Goal: Information Seeking & Learning: Understand process/instructions

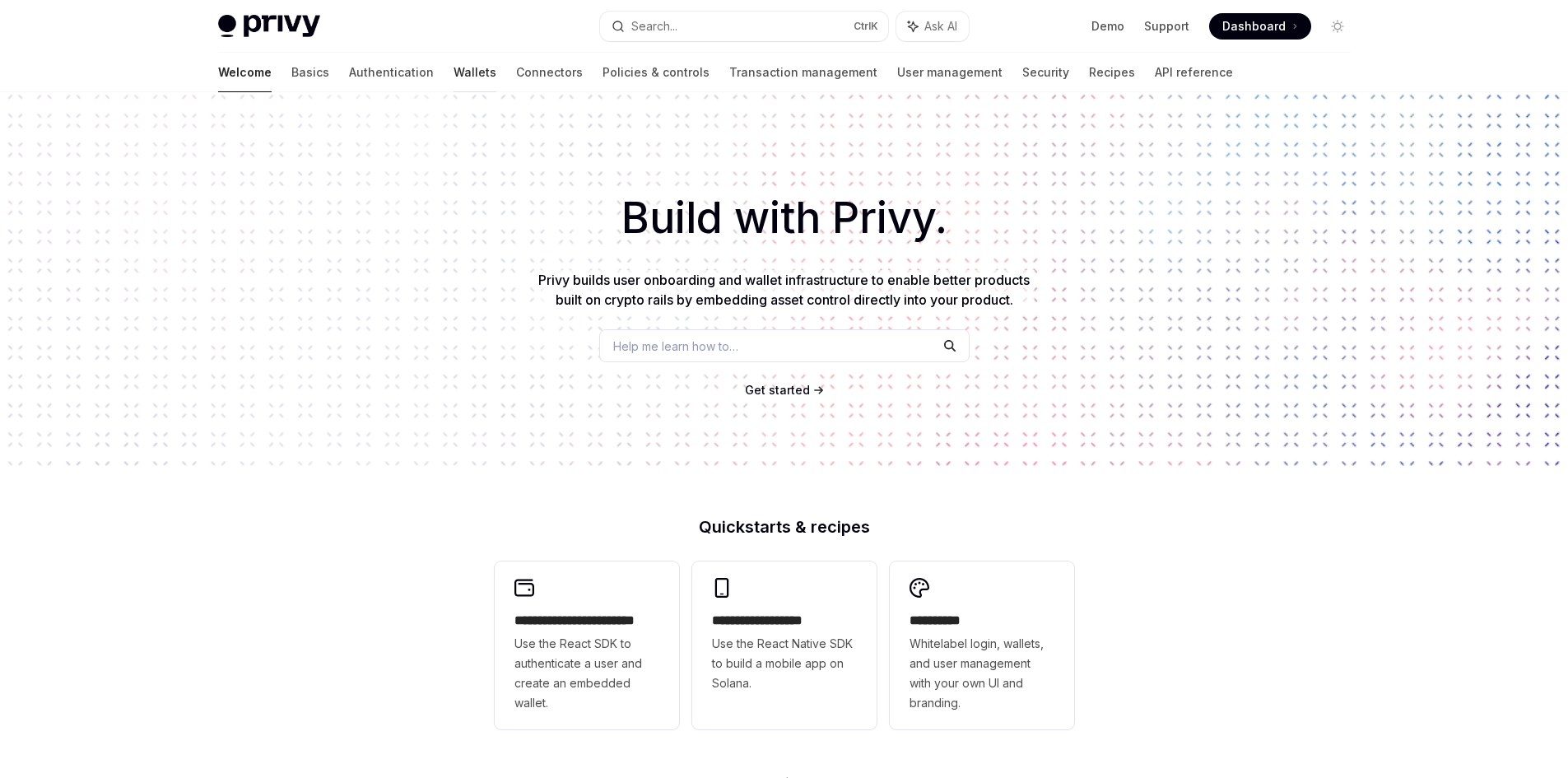
click at [454, 71] on link "Wallets" at bounding box center [475, 72] width 43 height 40
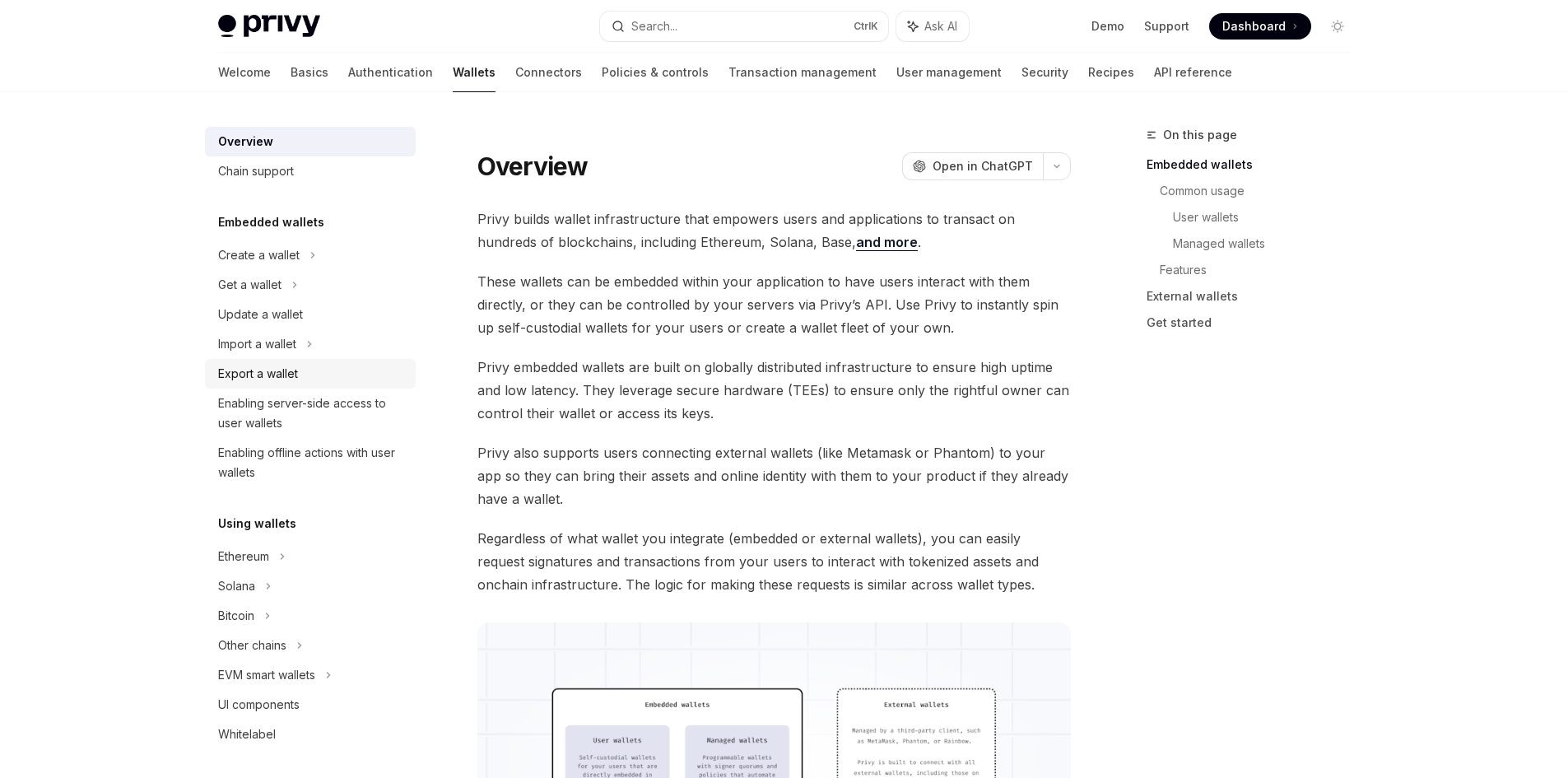
click at [273, 377] on div "Export a wallet" at bounding box center [258, 374] width 80 height 19
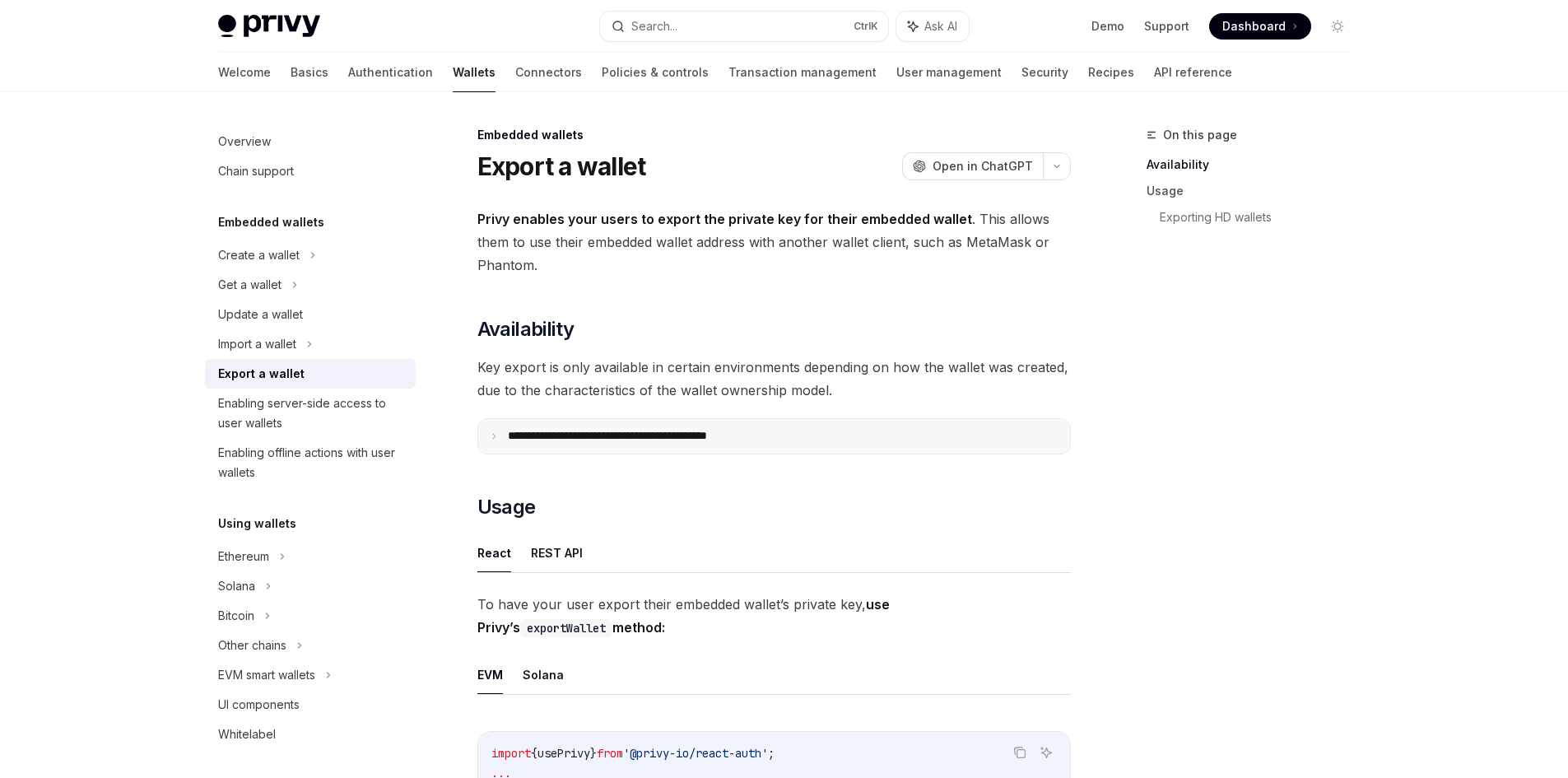
click at [526, 446] on summary "**********" at bounding box center [773, 436] width 592 height 34
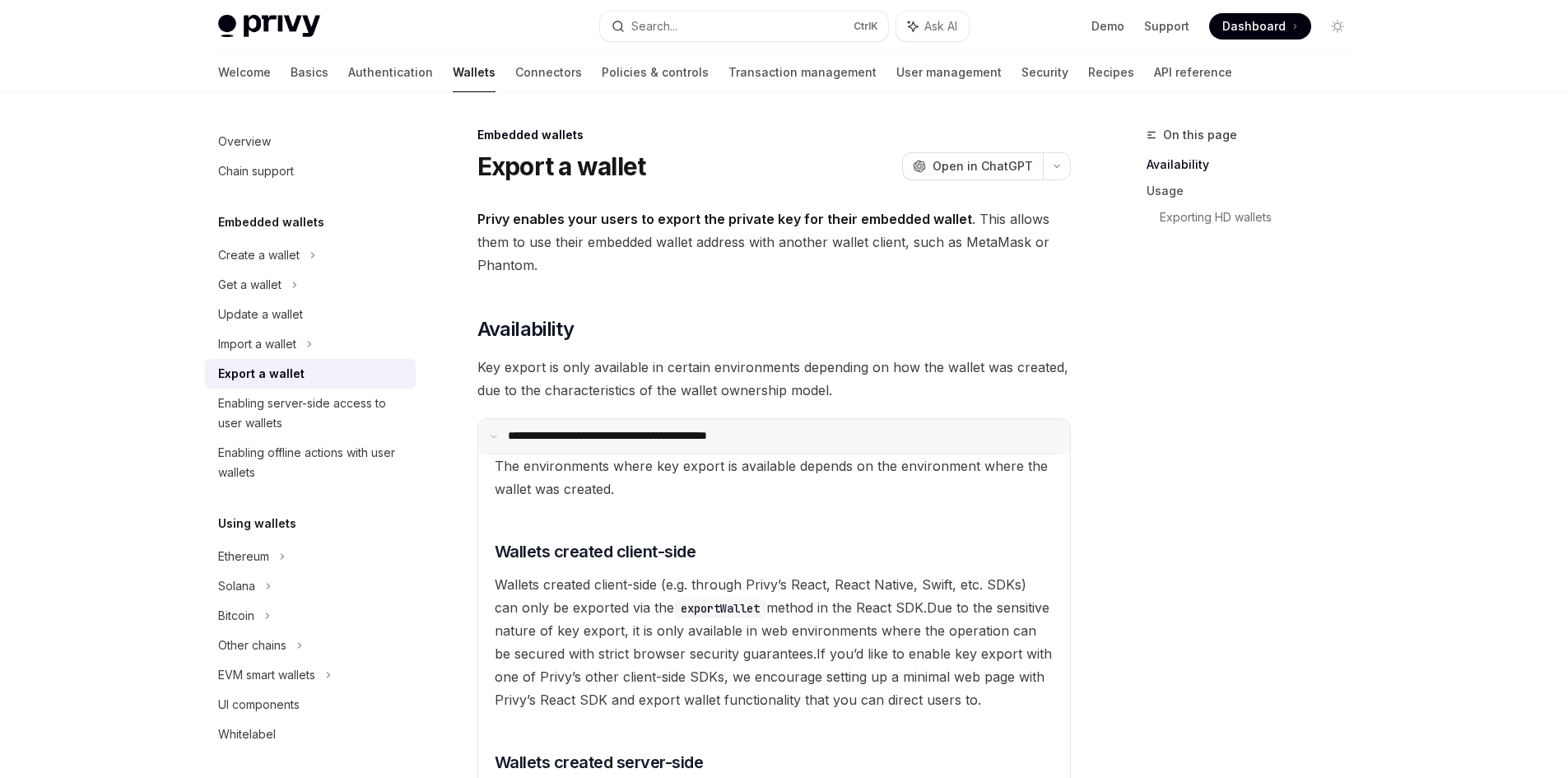
click at [526, 445] on summary "**********" at bounding box center [773, 436] width 592 height 34
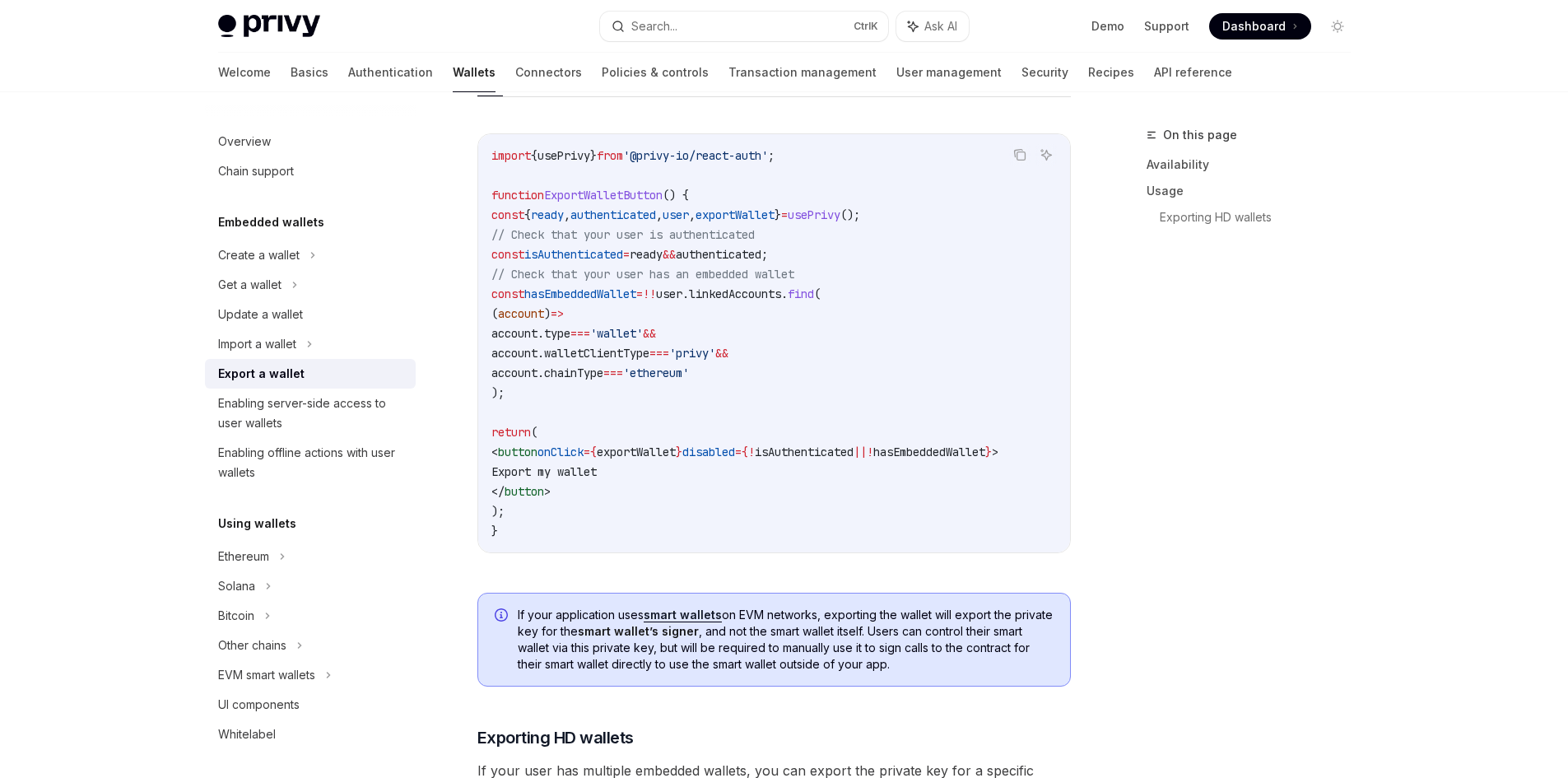
scroll to position [741, 0]
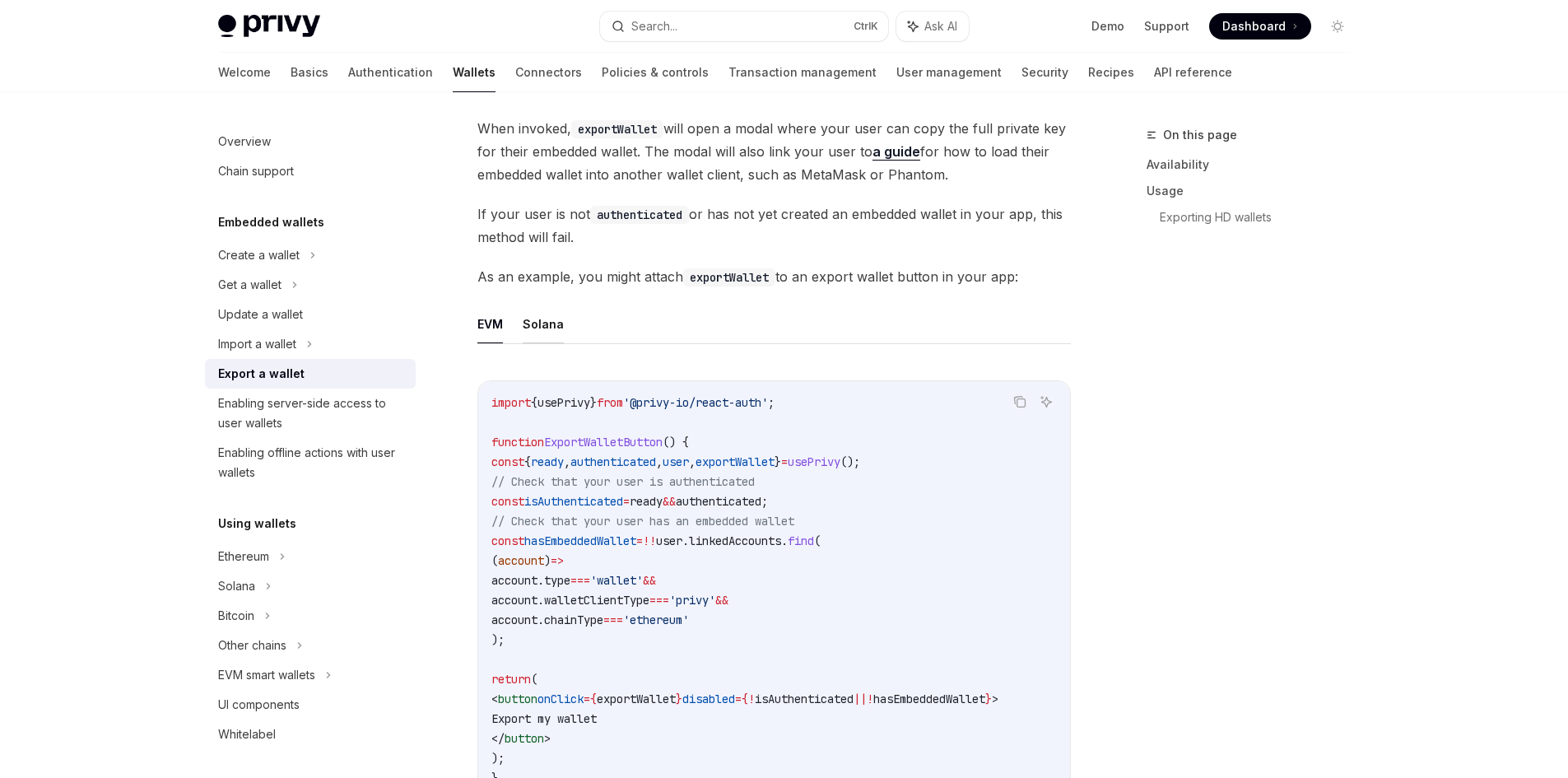
click at [532, 323] on button "Solana" at bounding box center [543, 324] width 41 height 39
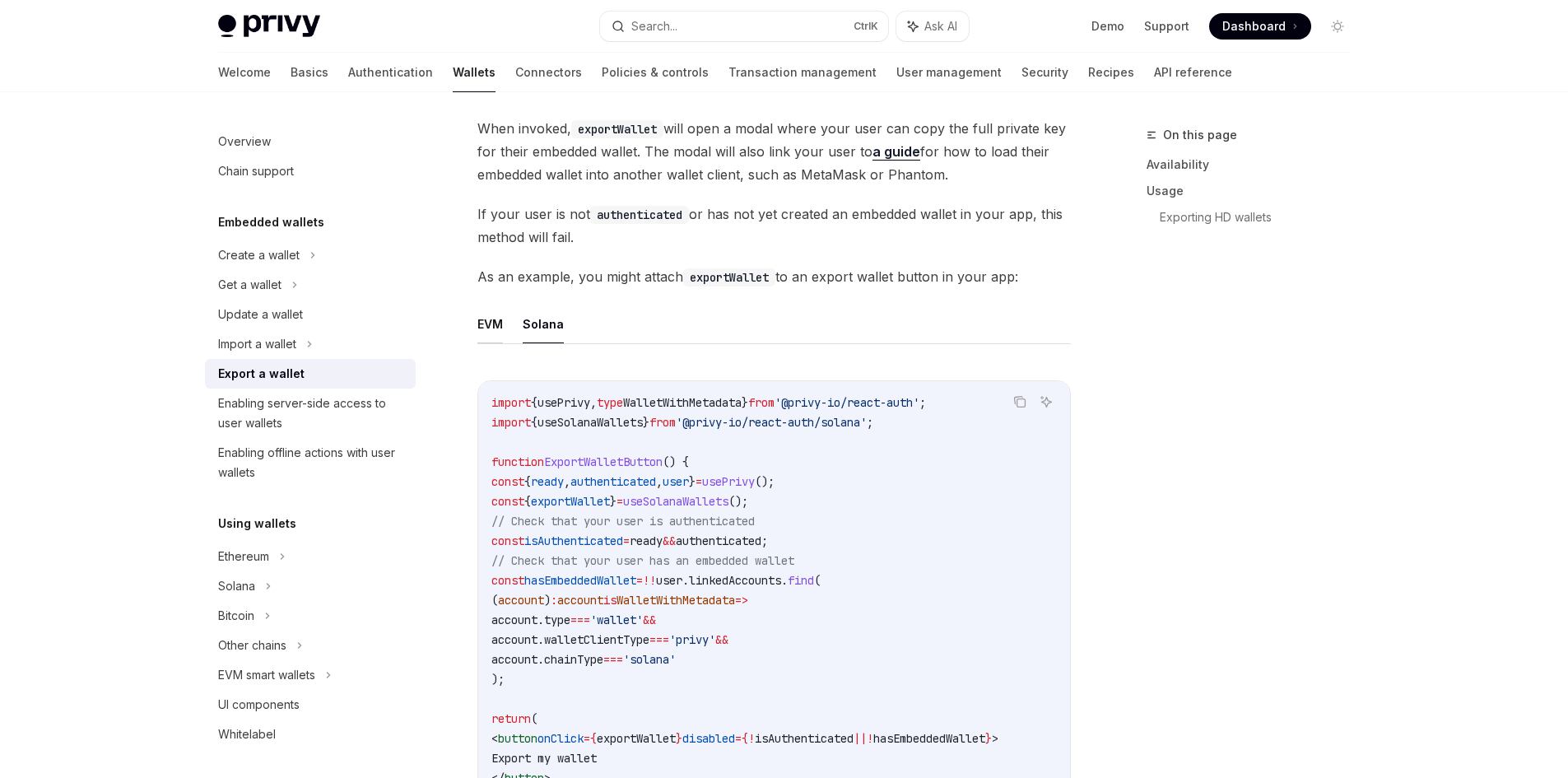
click at [495, 323] on button "EVM" at bounding box center [490, 324] width 25 height 39
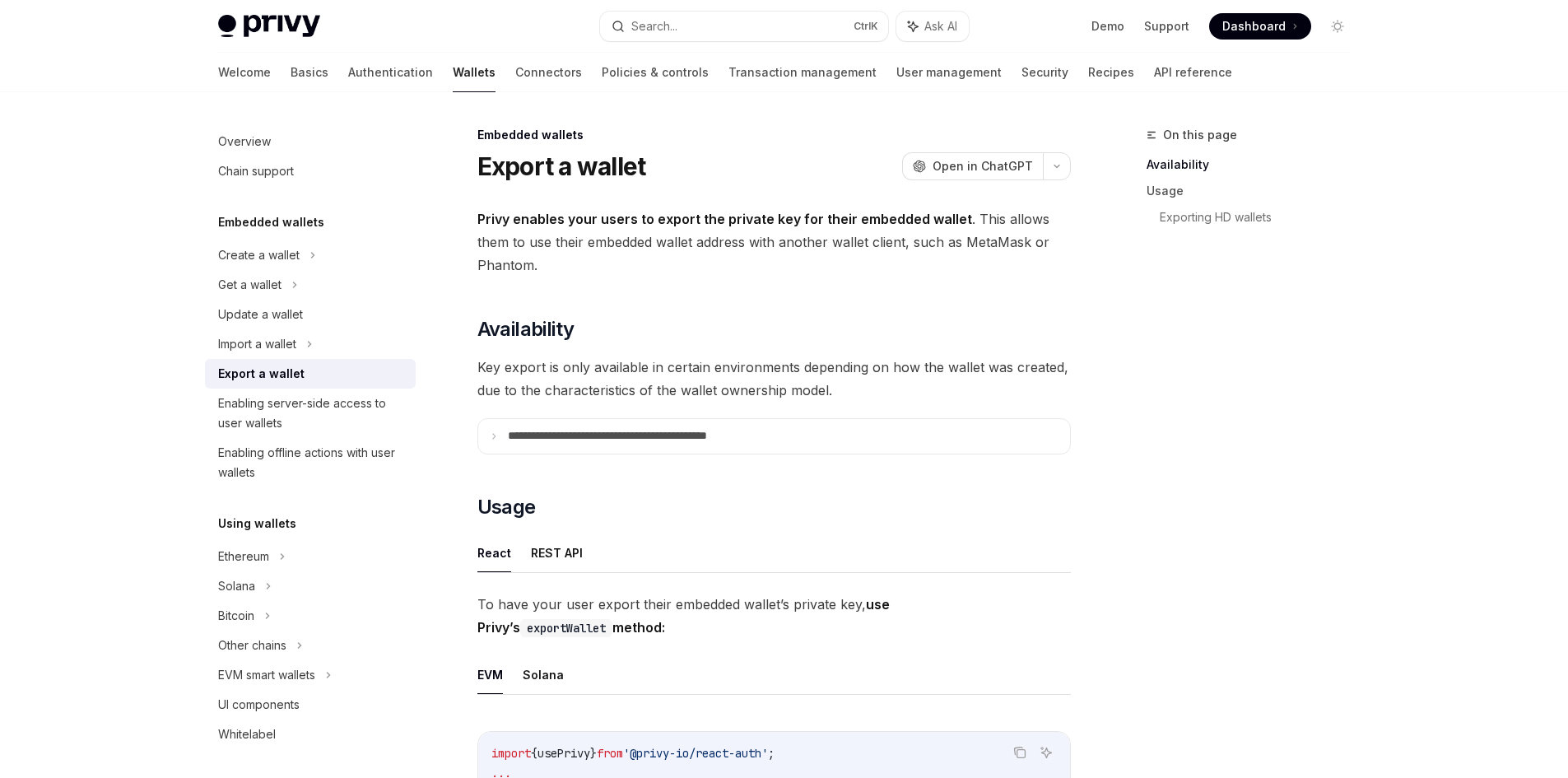
click at [606, 422] on summary "**********" at bounding box center [773, 436] width 592 height 34
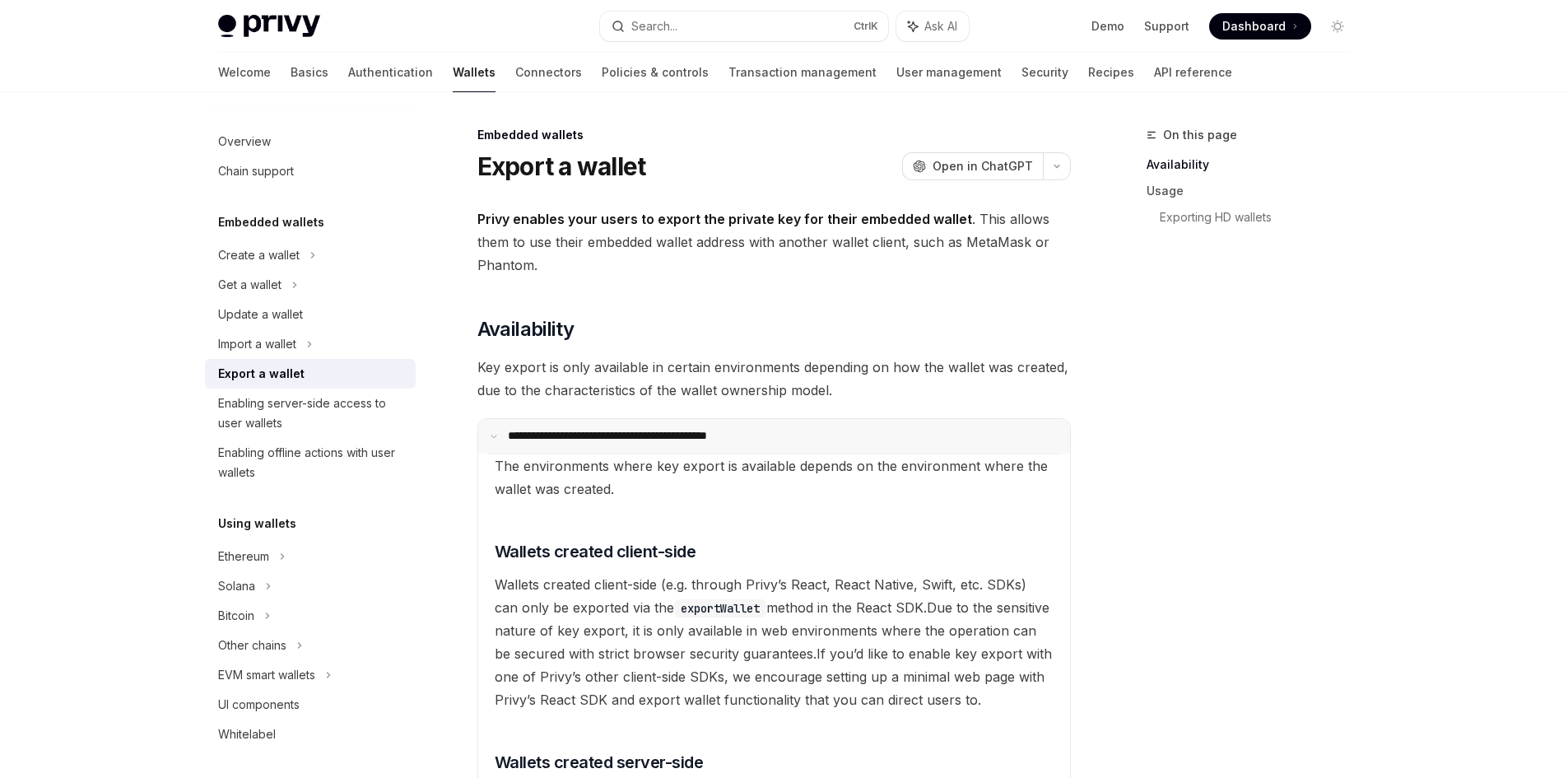
scroll to position [247, 0]
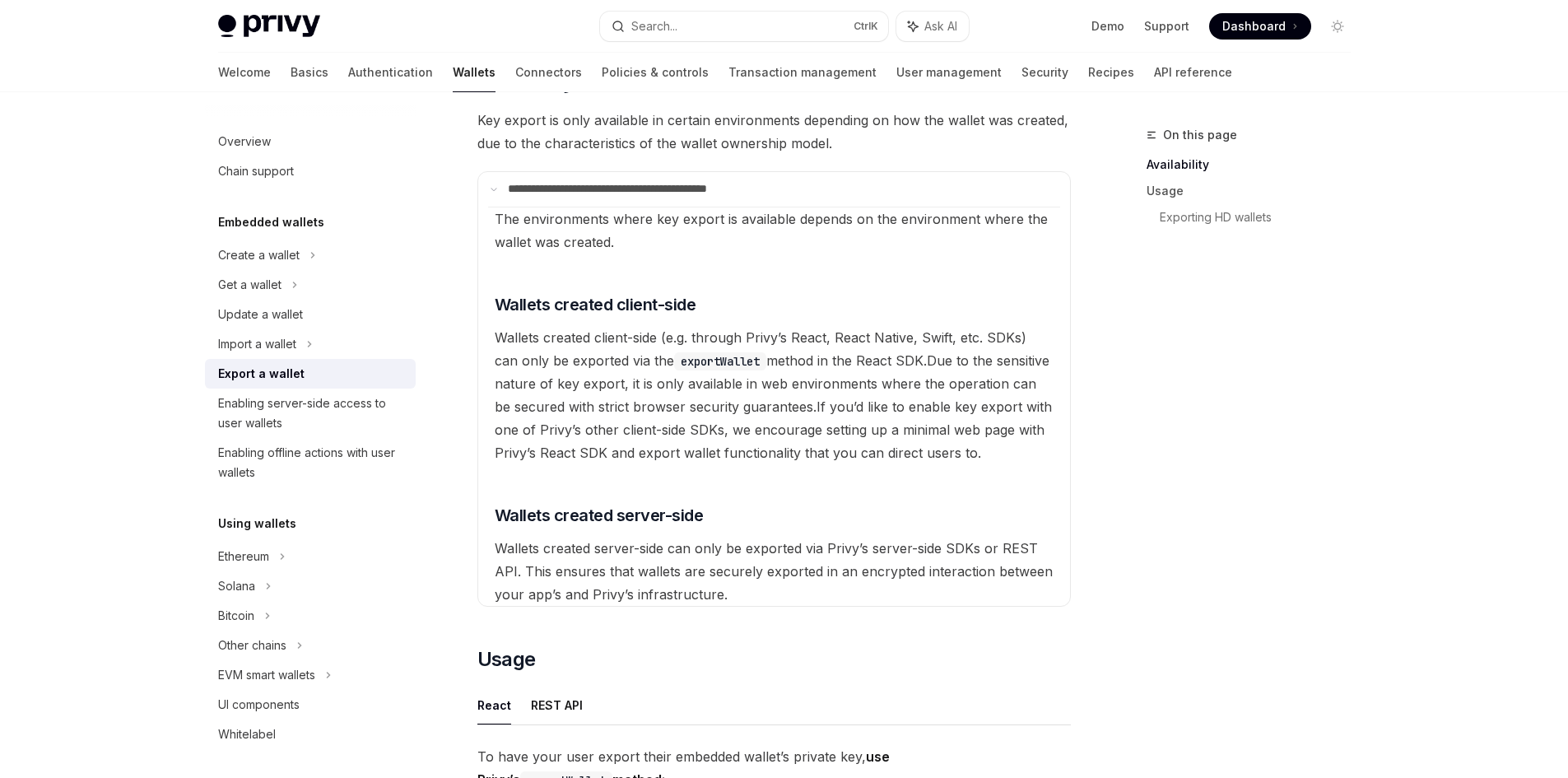
click at [605, 230] on available\ "The environments where key export is available depends on the environment where…" at bounding box center [773, 406] width 572 height 399
click at [596, 196] on p "**********" at bounding box center [641, 189] width 266 height 15
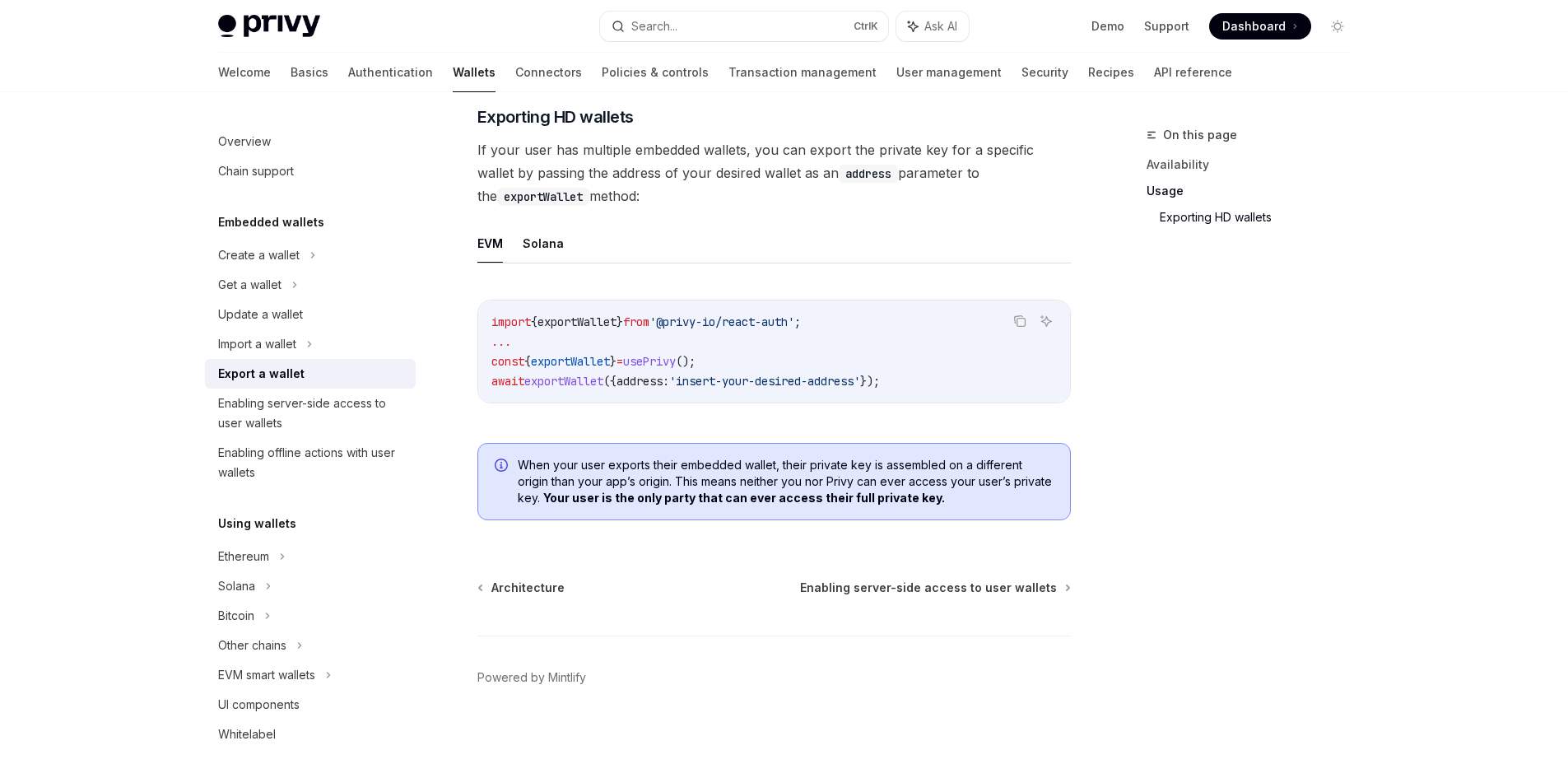
scroll to position [1615, 0]
click at [544, 235] on button "Solana" at bounding box center [543, 244] width 41 height 39
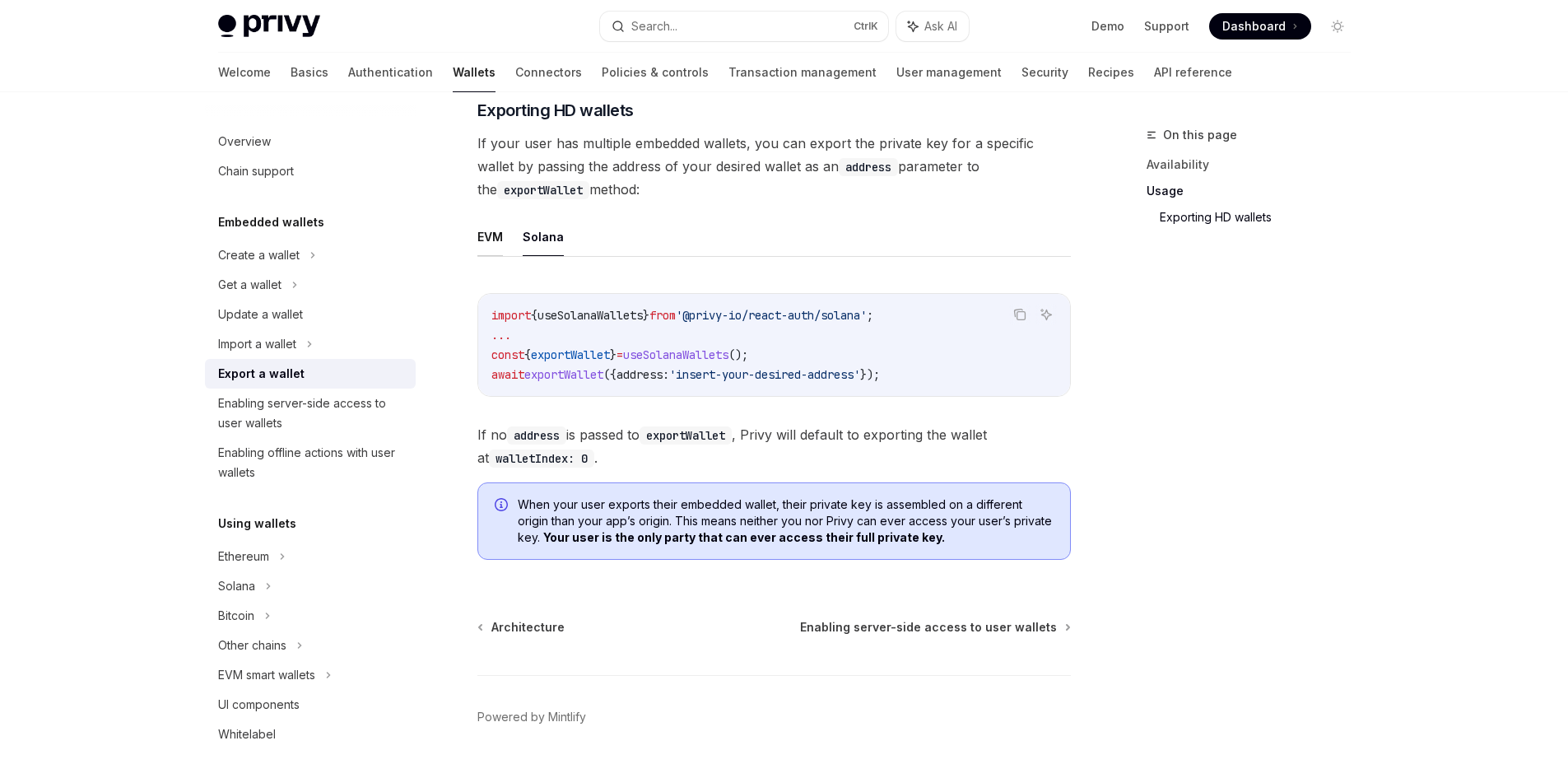
click at [491, 229] on button "EVM" at bounding box center [490, 236] width 25 height 39
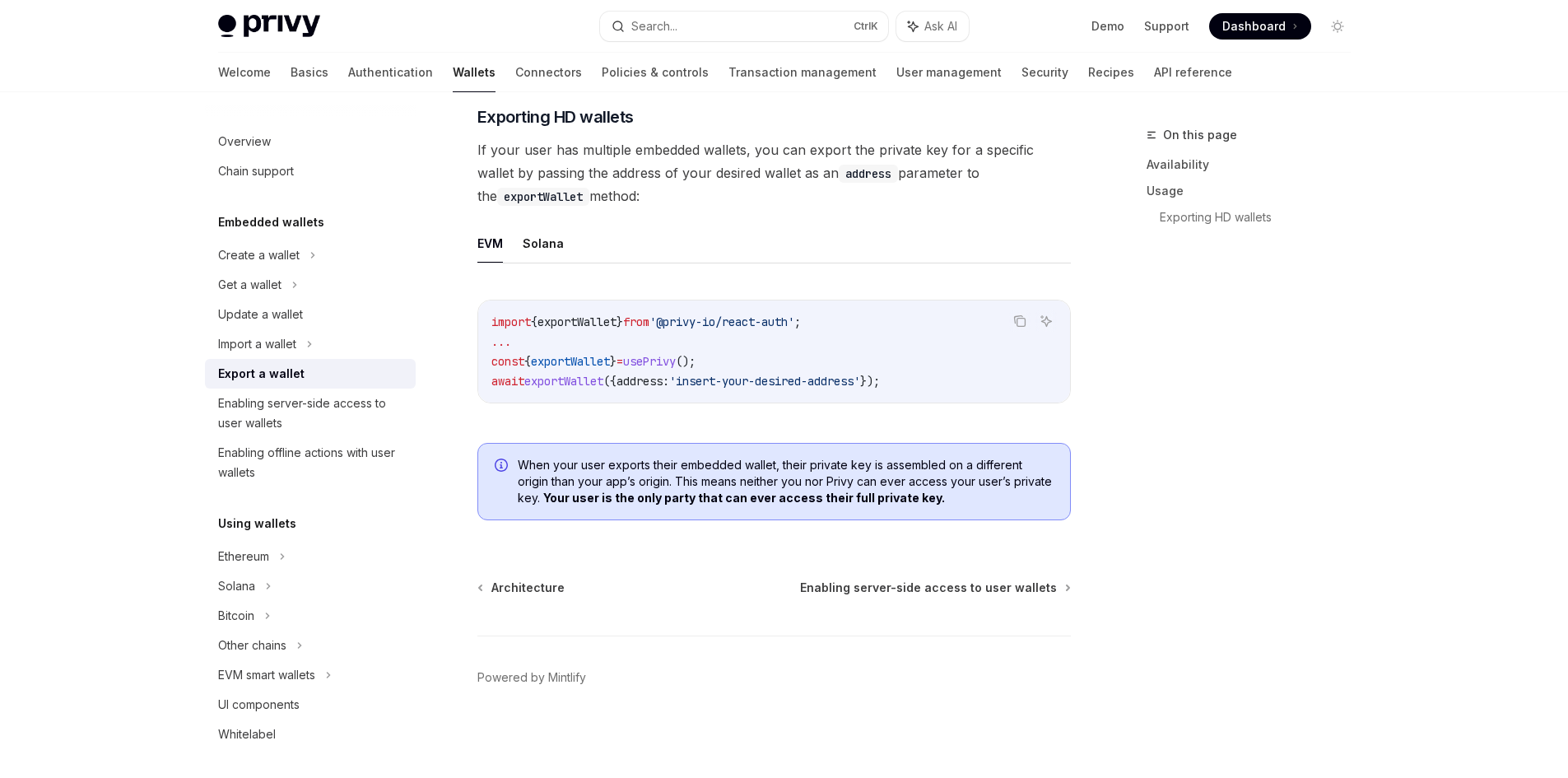
scroll to position [1369, 0]
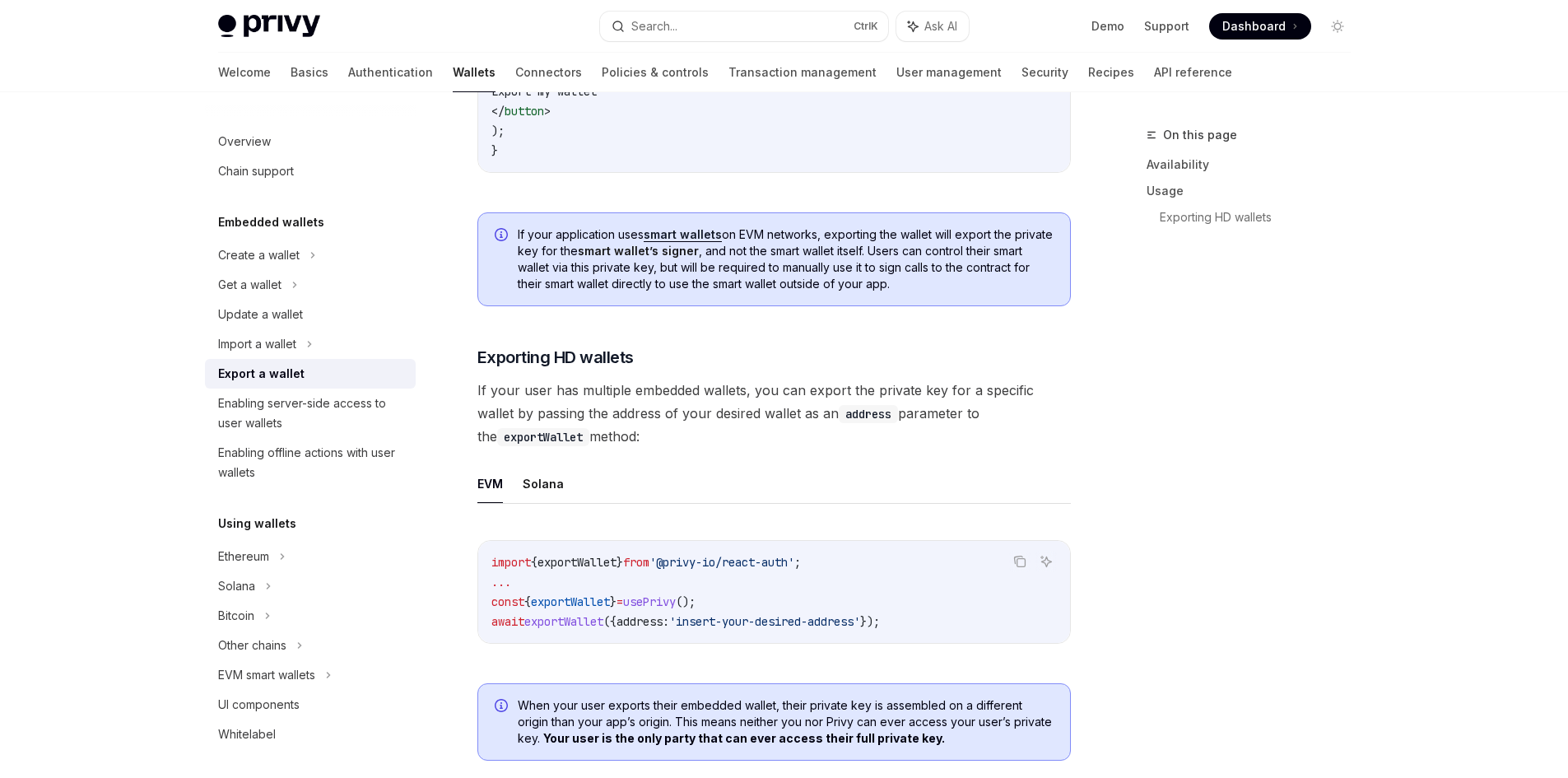
click at [673, 239] on link "smart wallets" at bounding box center [682, 234] width 78 height 15
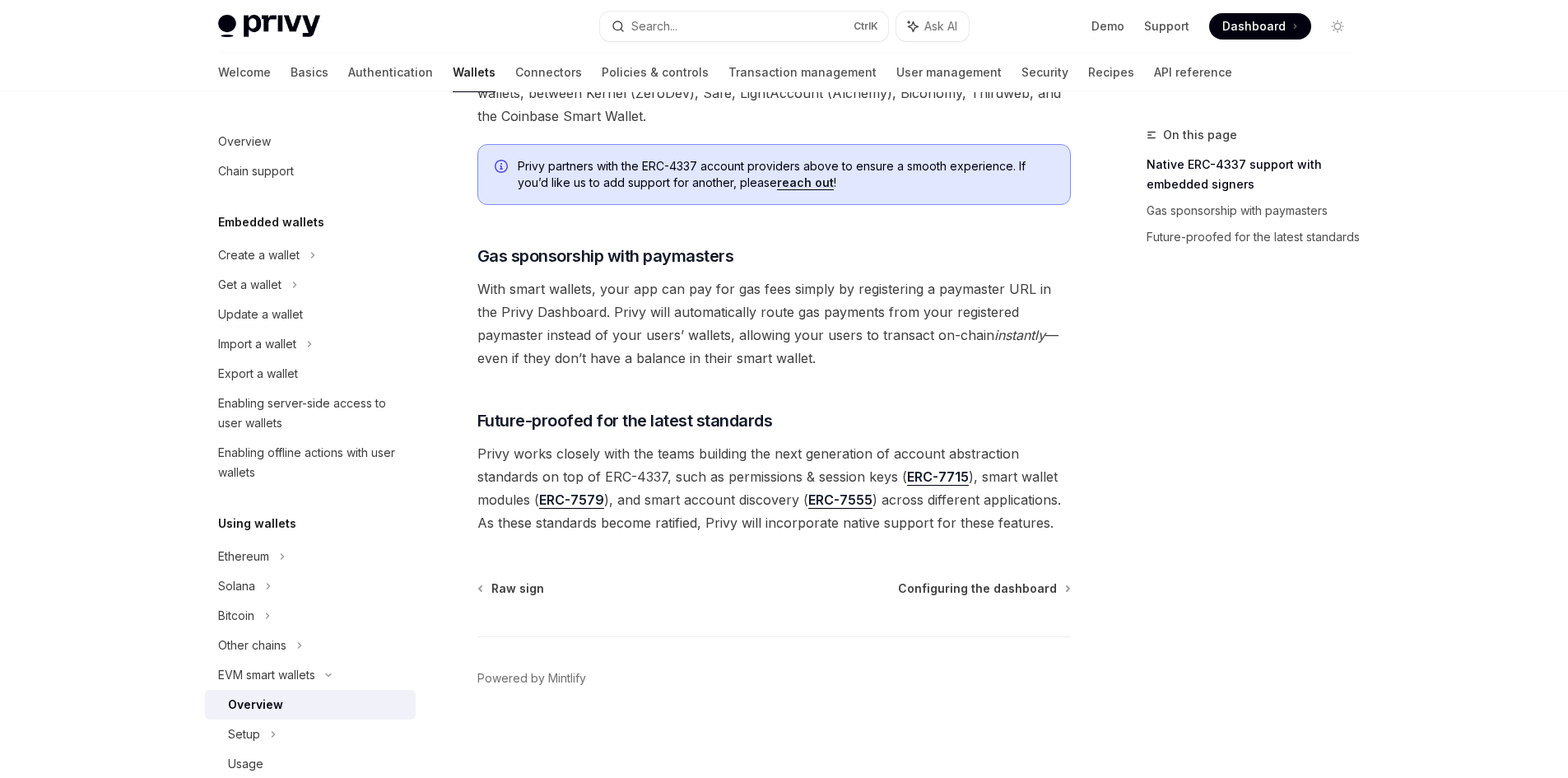
scroll to position [1198, 0]
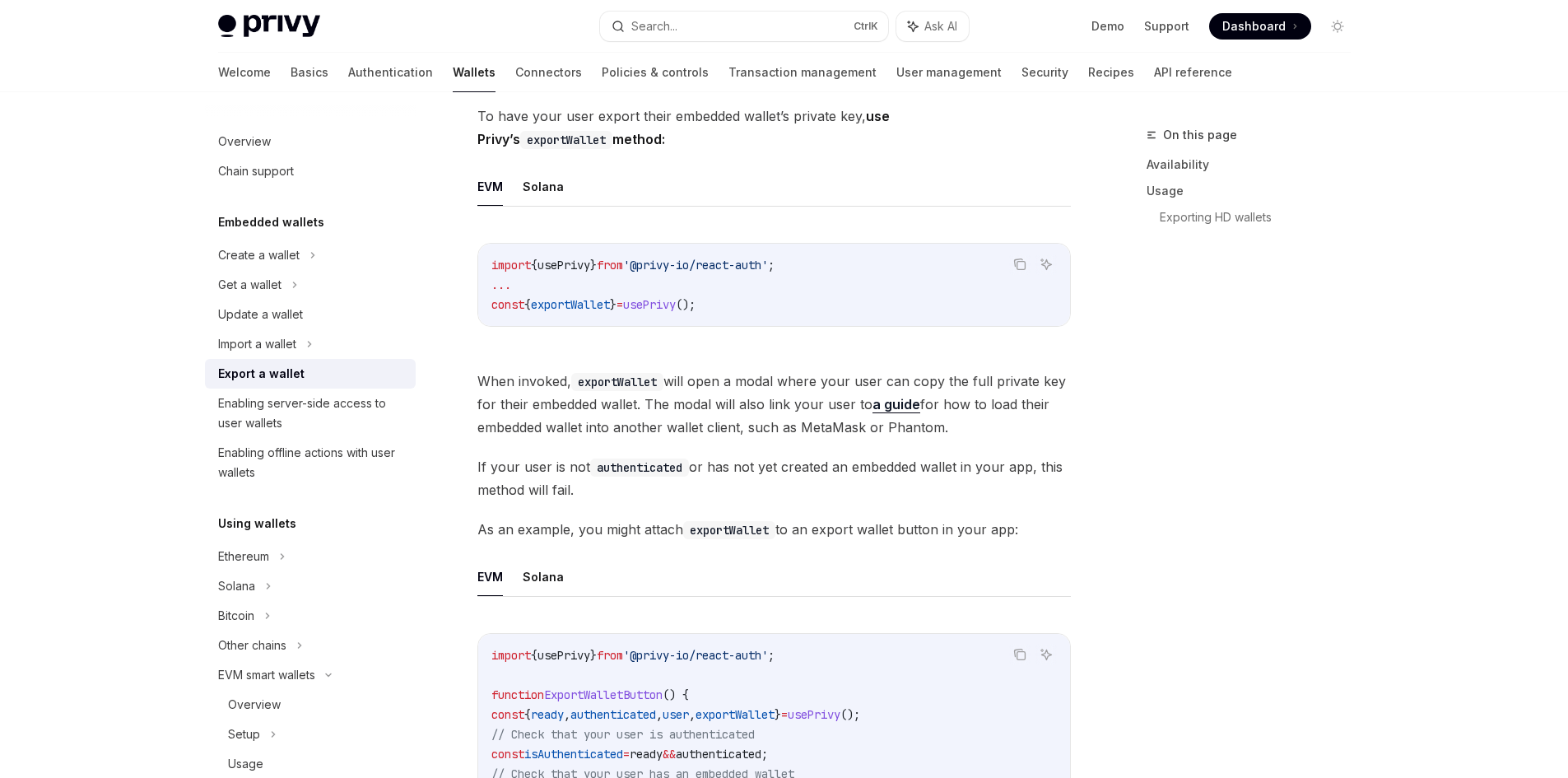
scroll to position [134, 0]
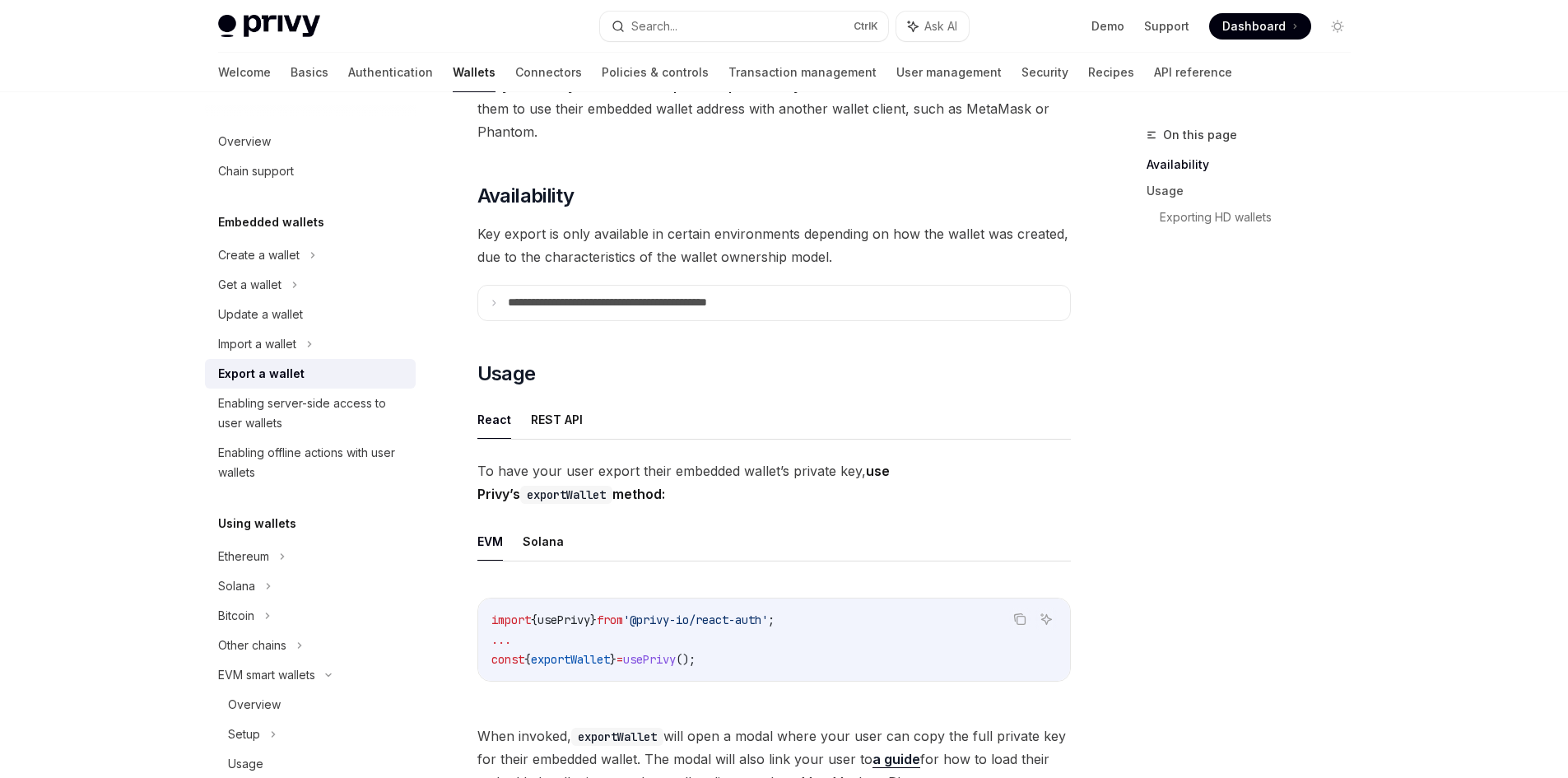
click at [517, 554] on ul "EVM Solana" at bounding box center [773, 542] width 593 height 40
click at [532, 545] on button "Solana" at bounding box center [543, 542] width 41 height 39
click at [501, 542] on button "EVM" at bounding box center [490, 542] width 25 height 39
click at [561, 420] on button "REST API" at bounding box center [556, 419] width 52 height 39
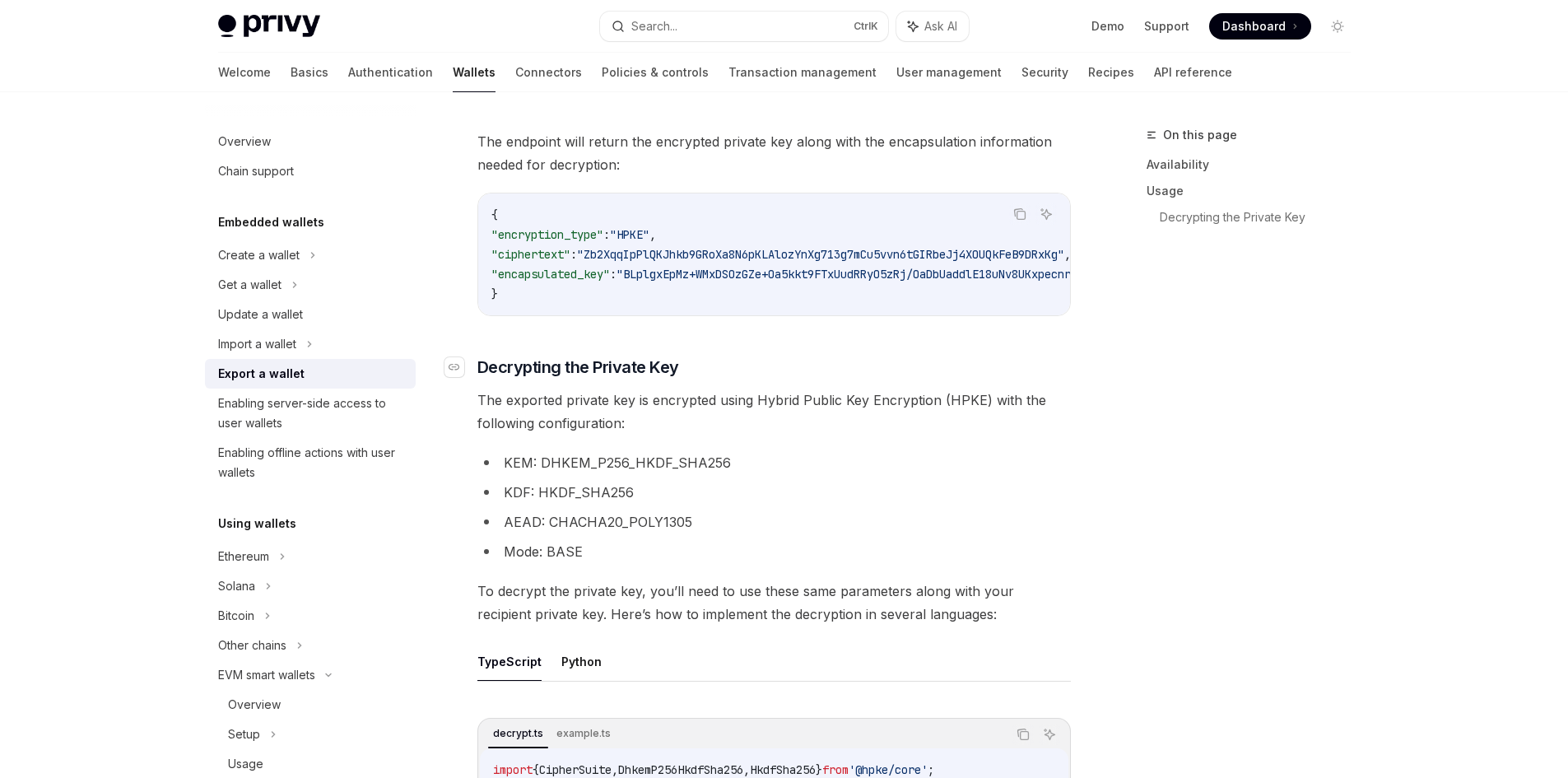
scroll to position [810, 0]
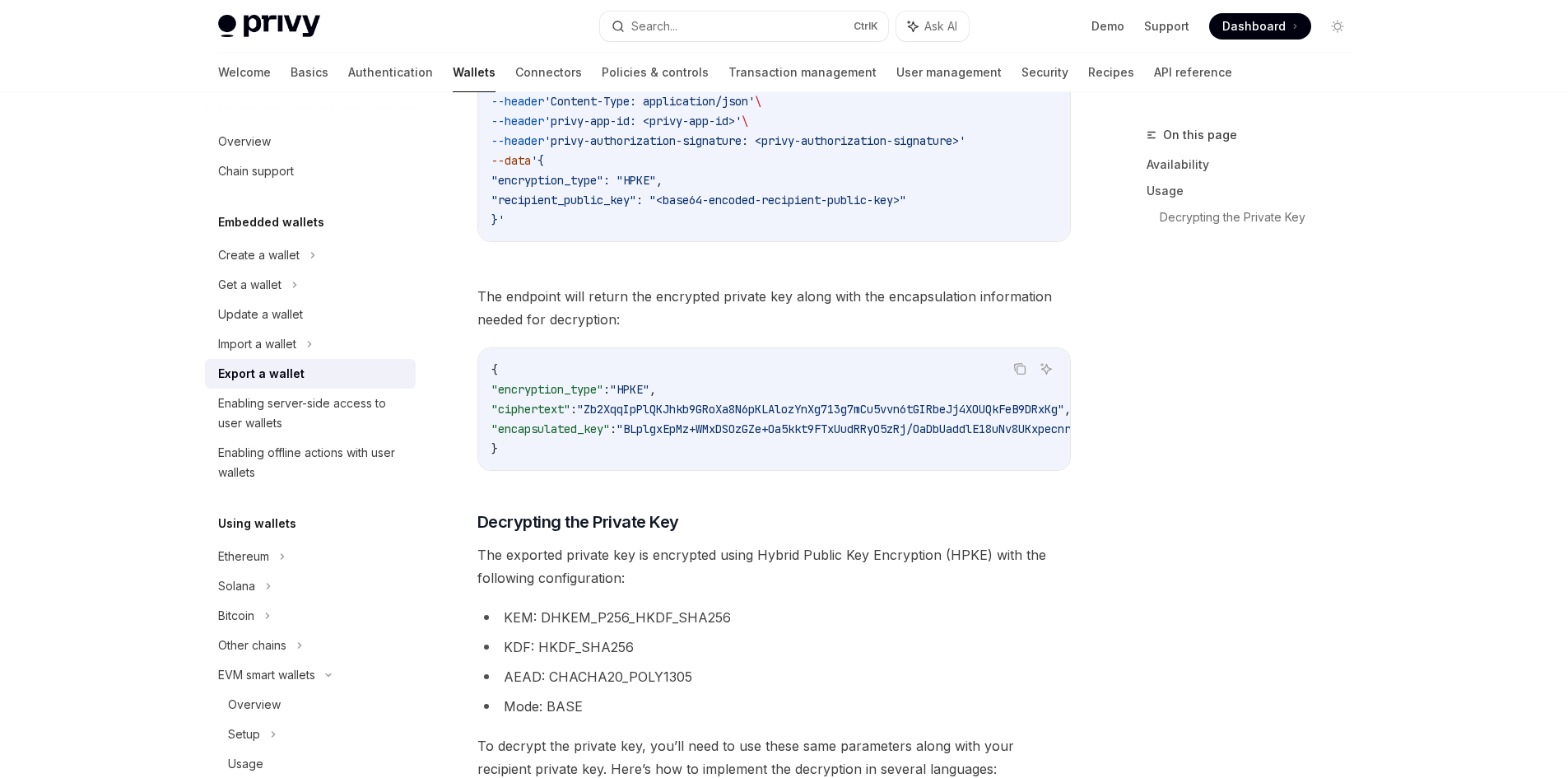
drag, startPoint x: 669, startPoint y: 469, endPoint x: 846, endPoint y: 459, distance: 177.3
click at [846, 459] on div "{ "encryption_type" : "HPKE" , "ciphertext" : "Zb2XqqIpPlQKJhkb9GRoXa8N6pKLAloz…" at bounding box center [773, 409] width 592 height 122
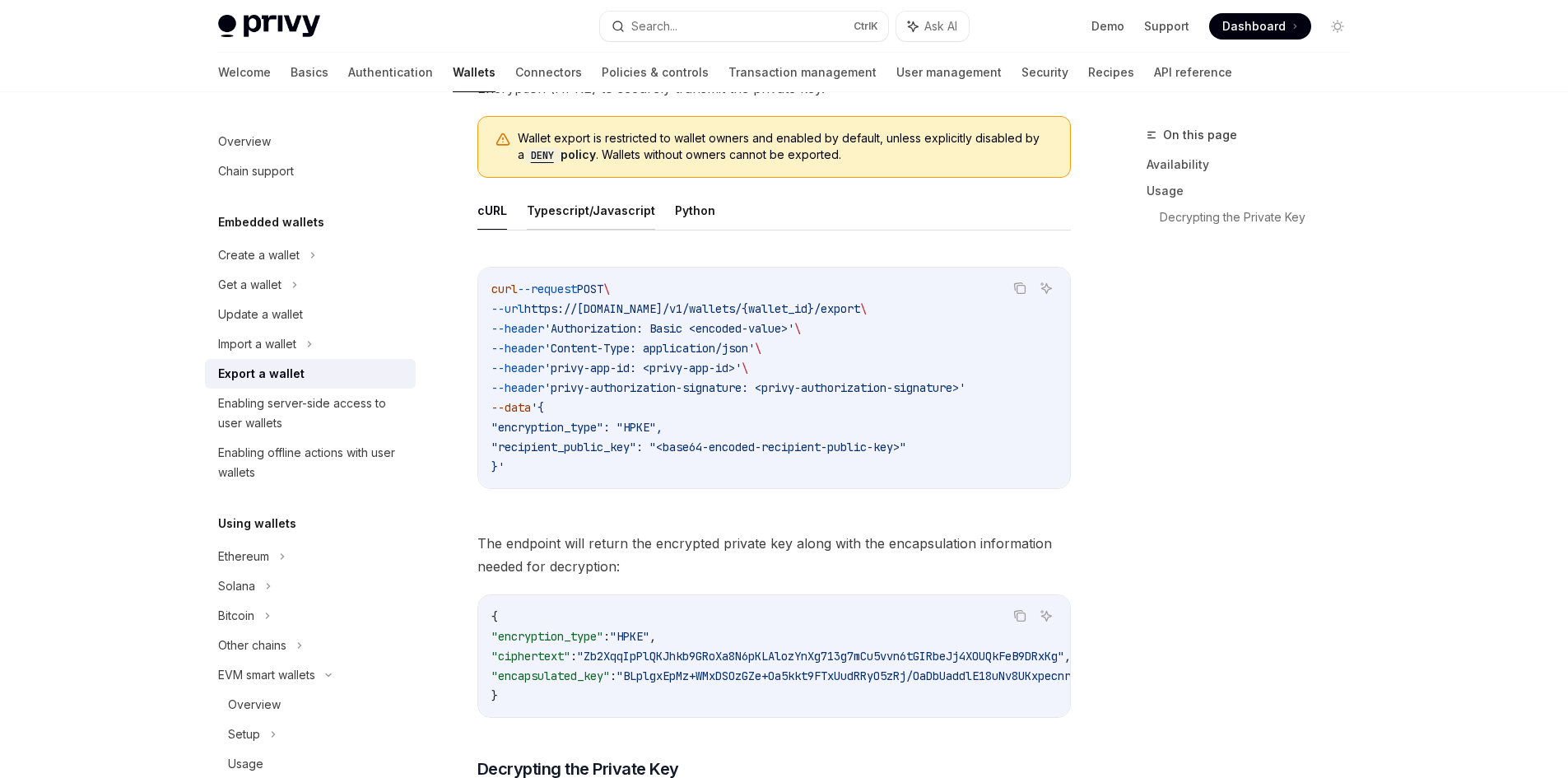
click at [561, 213] on button "Typescript/Javascript" at bounding box center [591, 210] width 128 height 39
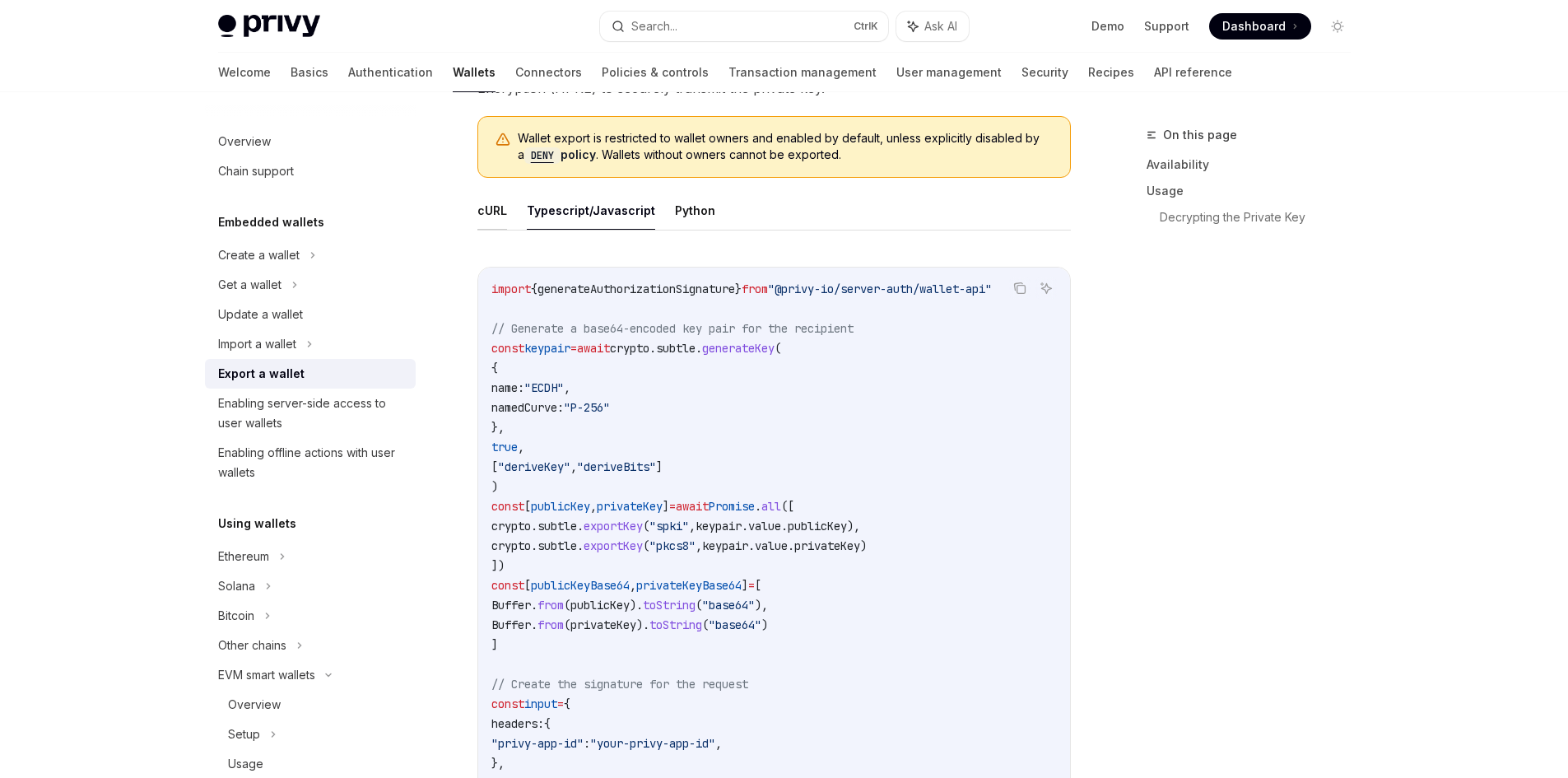
click at [492, 201] on button "cURL" at bounding box center [492, 210] width 30 height 39
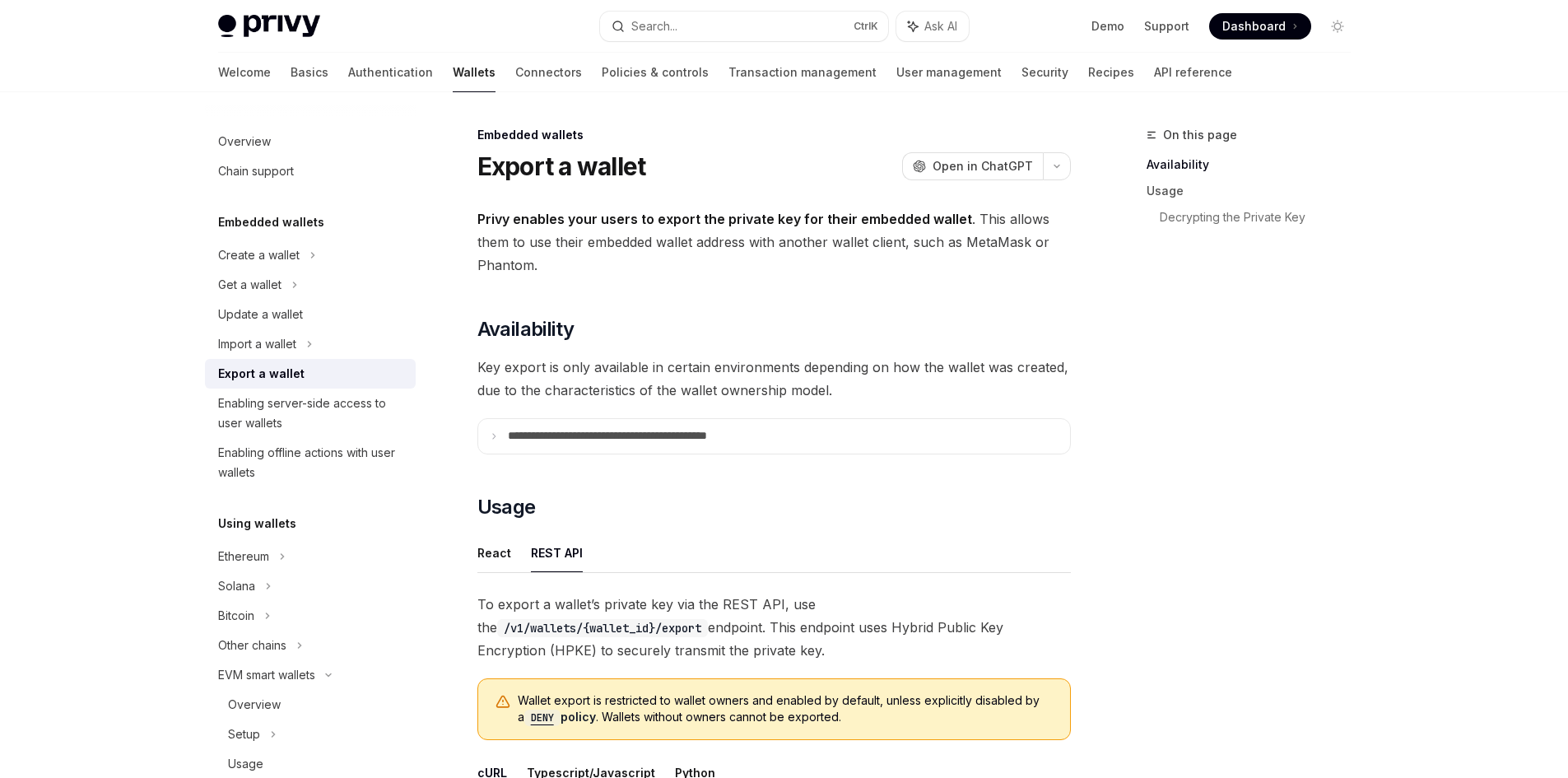
scroll to position [247, 0]
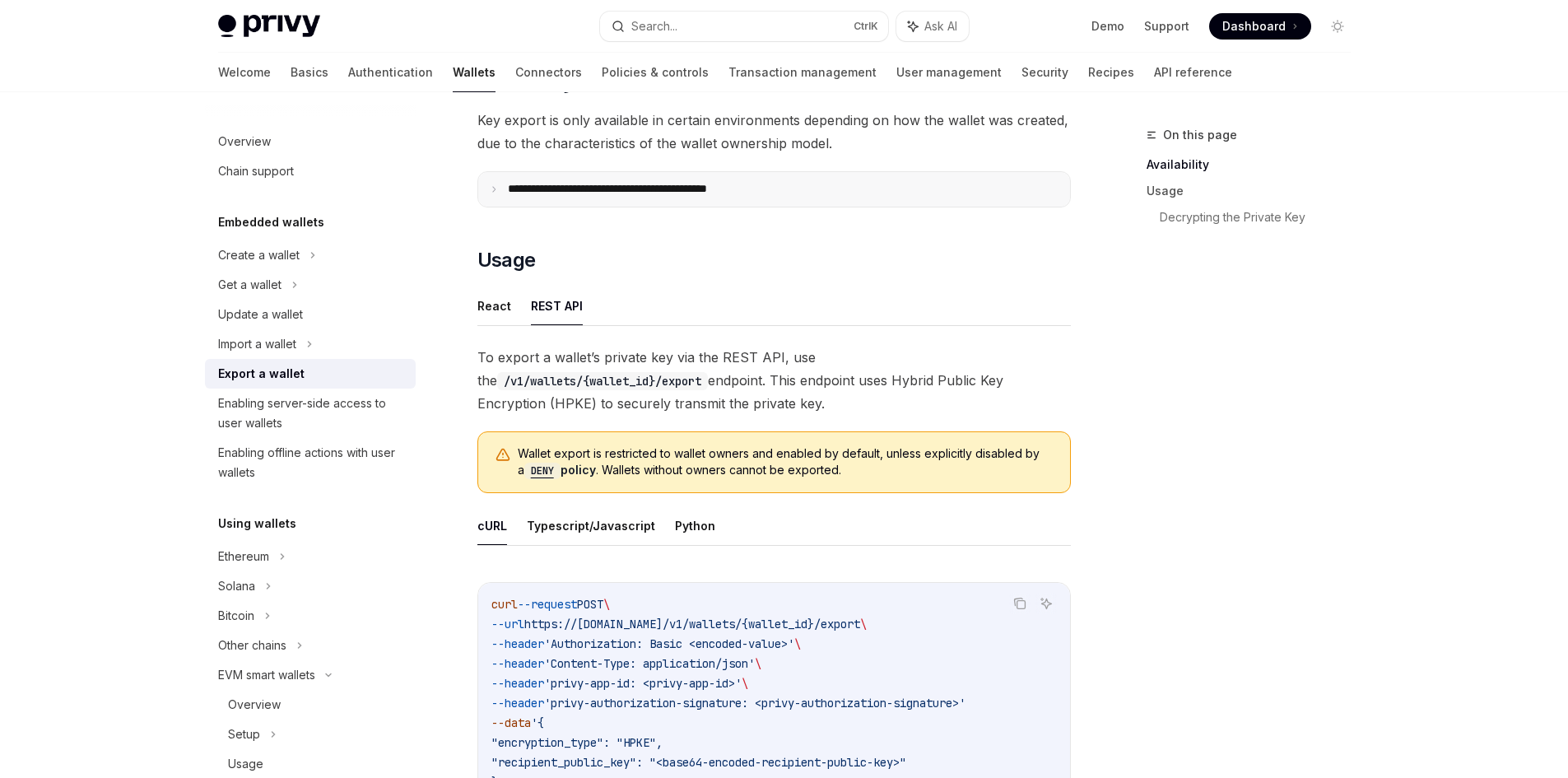
click at [557, 188] on p "**********" at bounding box center [643, 189] width 272 height 15
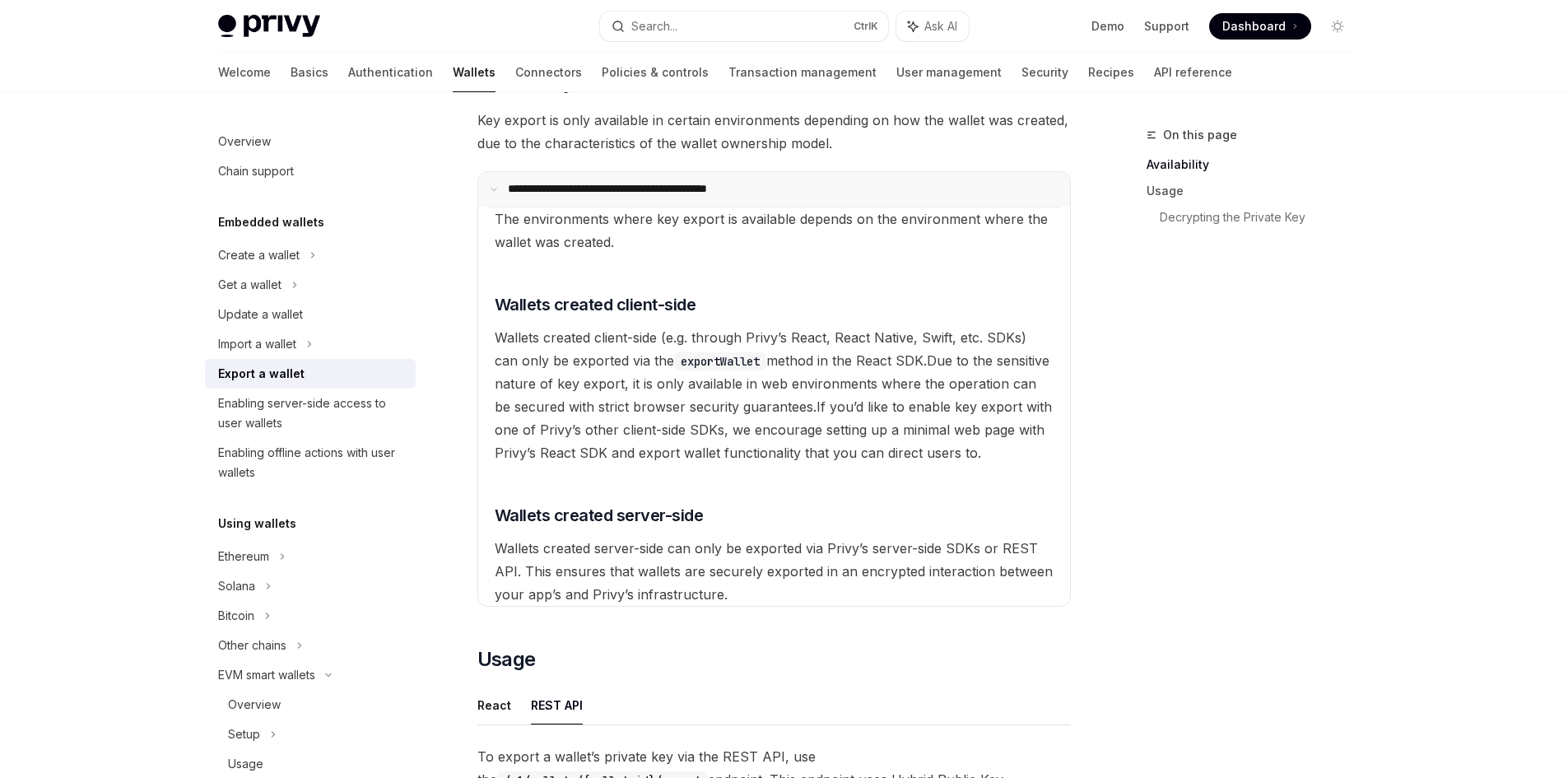
click at [557, 188] on p "**********" at bounding box center [641, 189] width 266 height 15
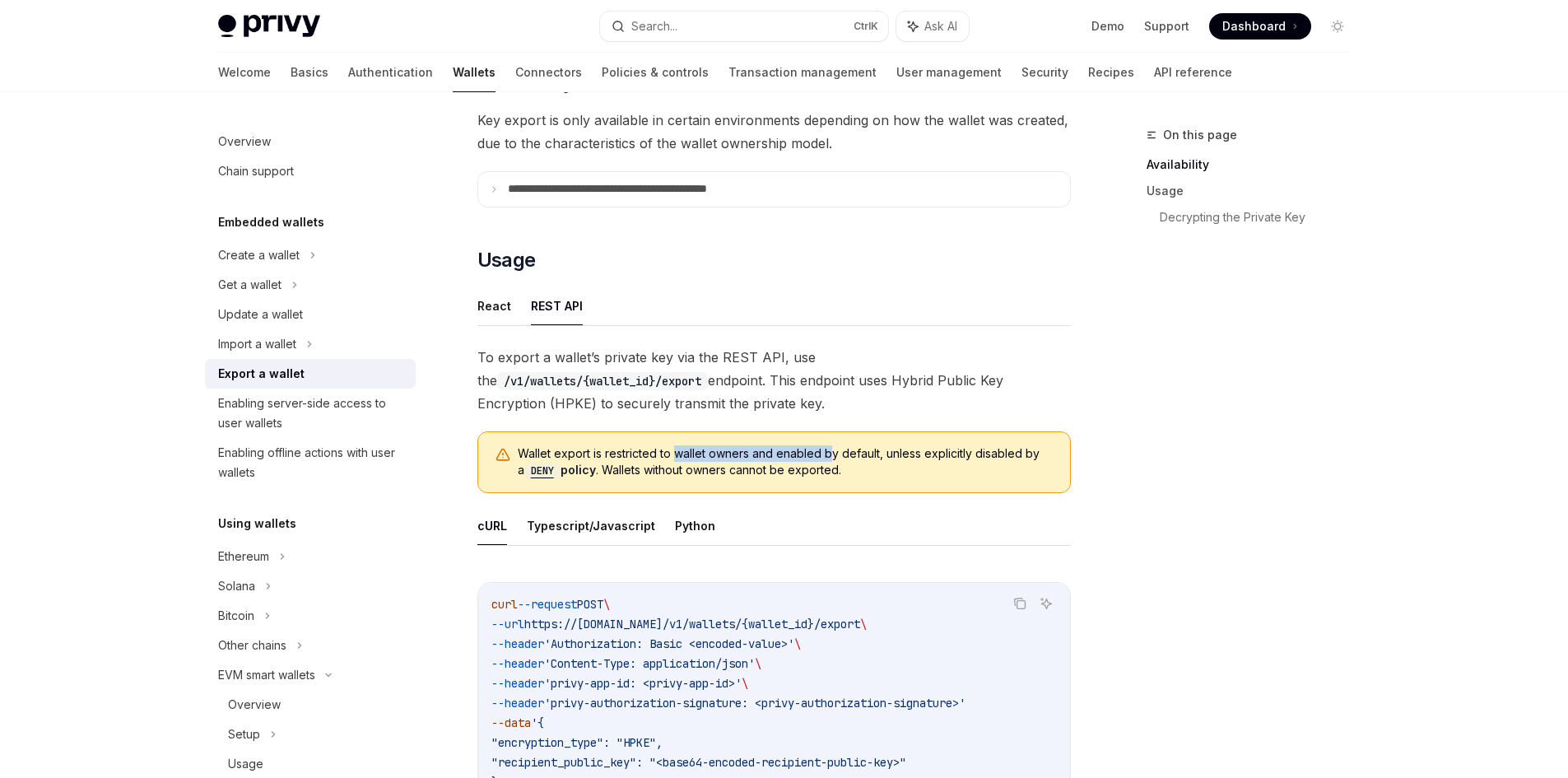
drag, startPoint x: 735, startPoint y: 452, endPoint x: 826, endPoint y: 452, distance: 91.0
click at [826, 452] on span "Wallet export is restricted to wallet owners and enabled by default, unless exp…" at bounding box center [786, 462] width 536 height 33
click at [490, 298] on button "React" at bounding box center [494, 306] width 33 height 39
type textarea "*"
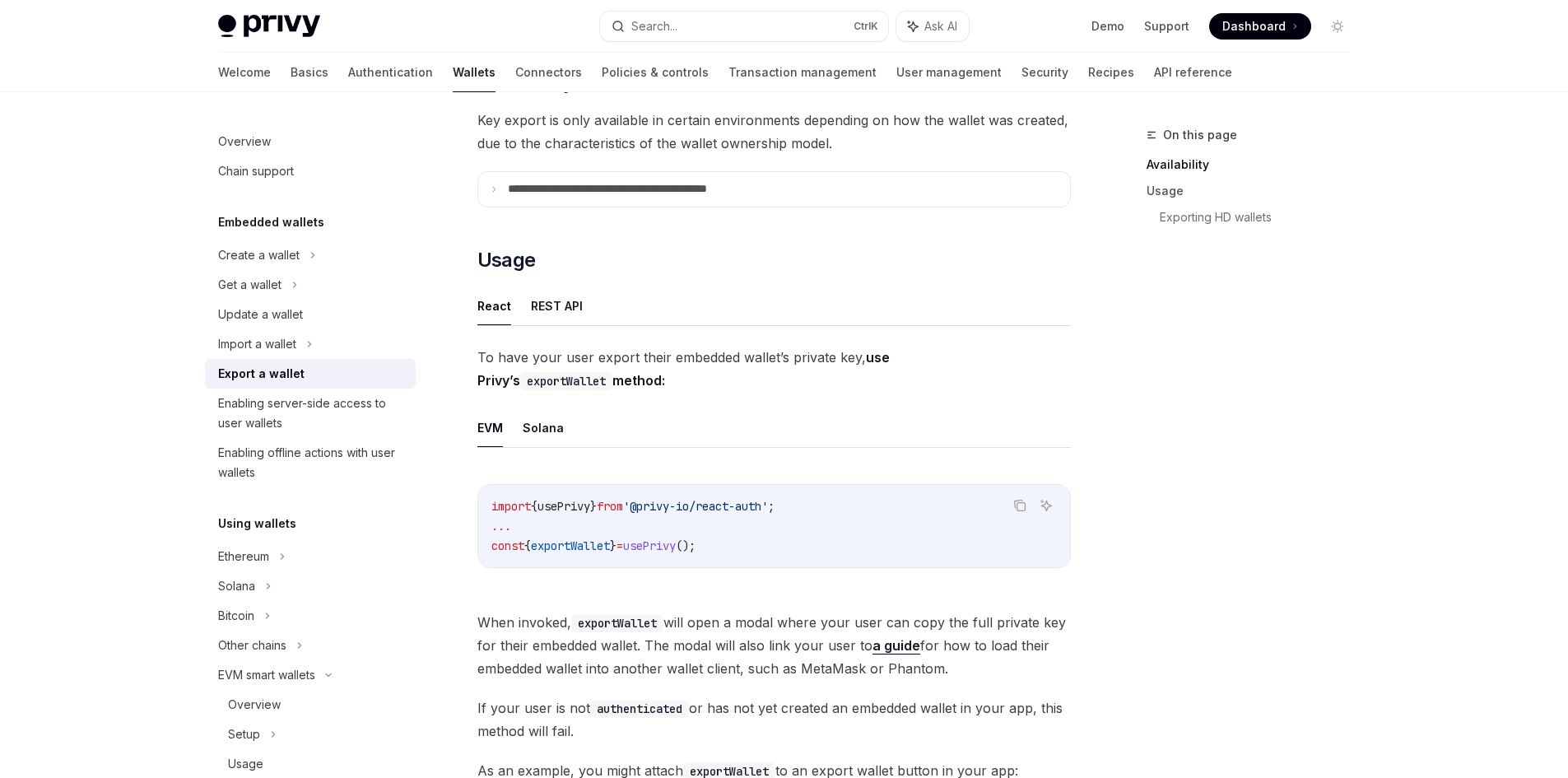
click at [898, 649] on link "a guide" at bounding box center [897, 646] width 47 height 18
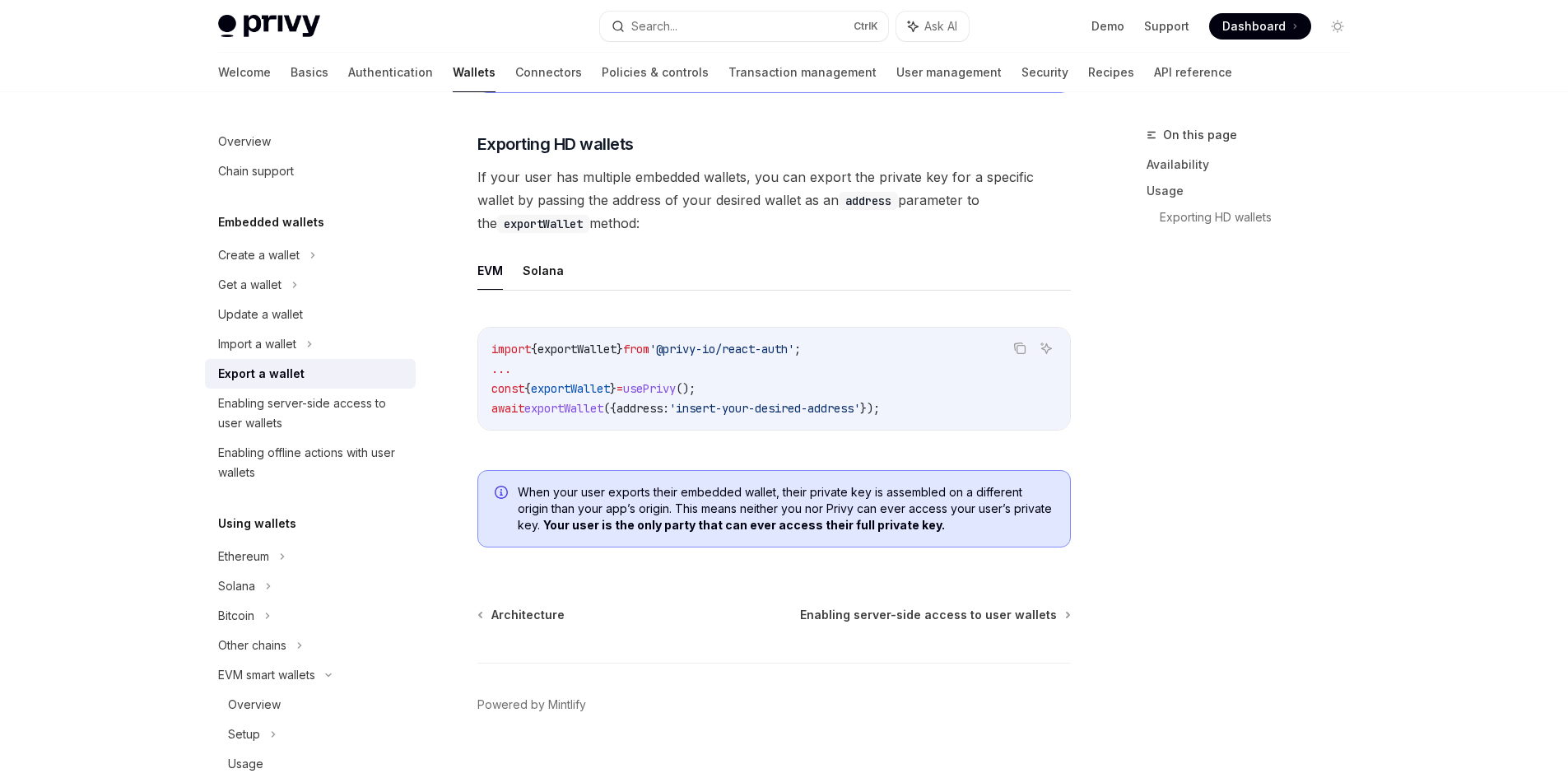
scroll to position [1615, 0]
